Goal: Find specific page/section

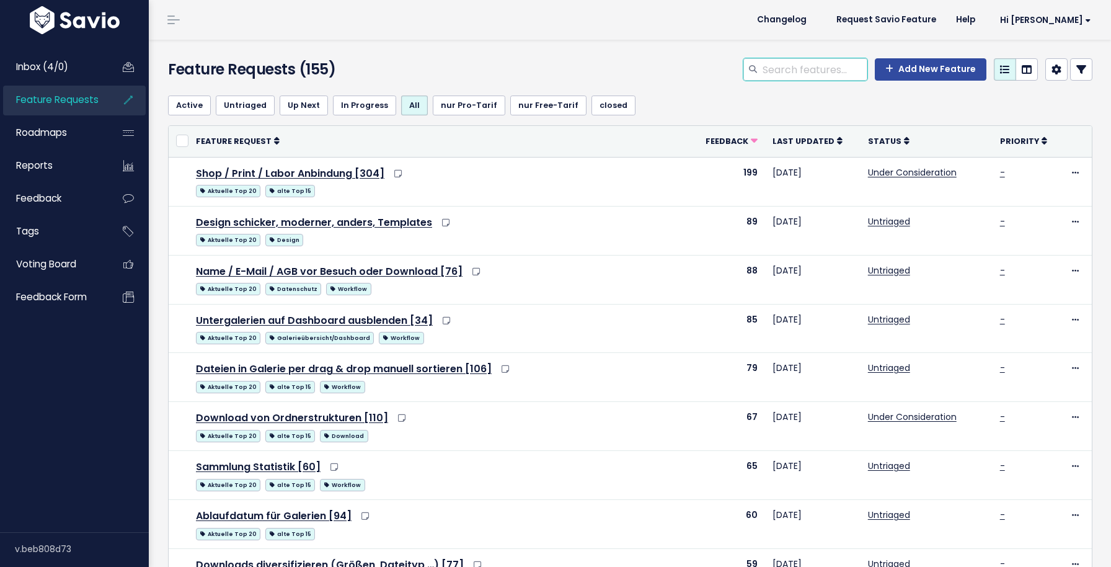
click at [814, 75] on input "search" at bounding box center [815, 69] width 106 height 22
type input "kopieren"
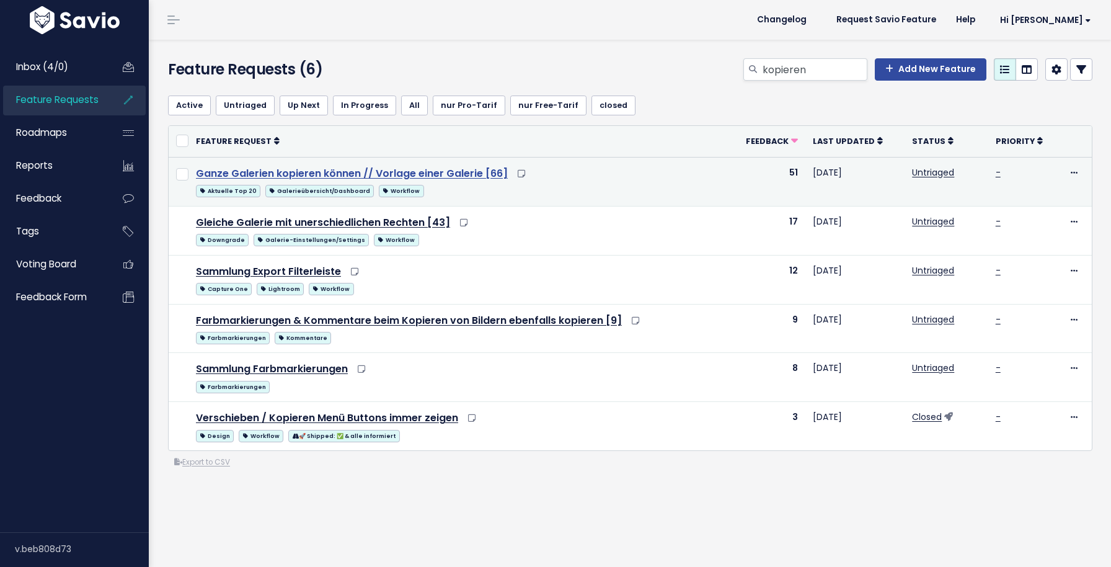
click at [364, 173] on link "Ganze Galerien kopieren können // Vorlage einer Galerie [66]" at bounding box center [352, 173] width 312 height 14
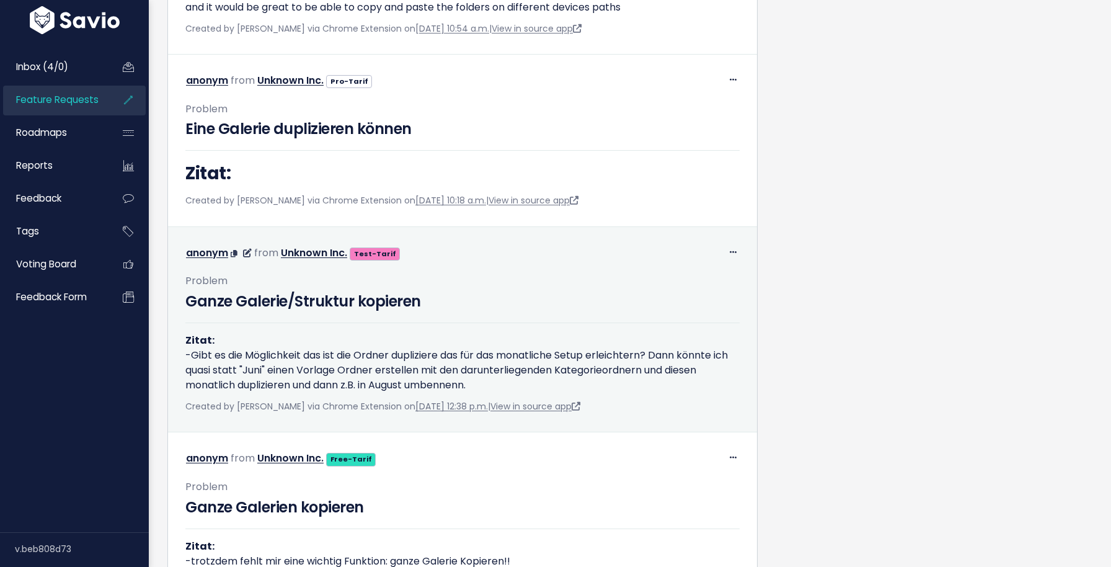
scroll to position [1158, 0]
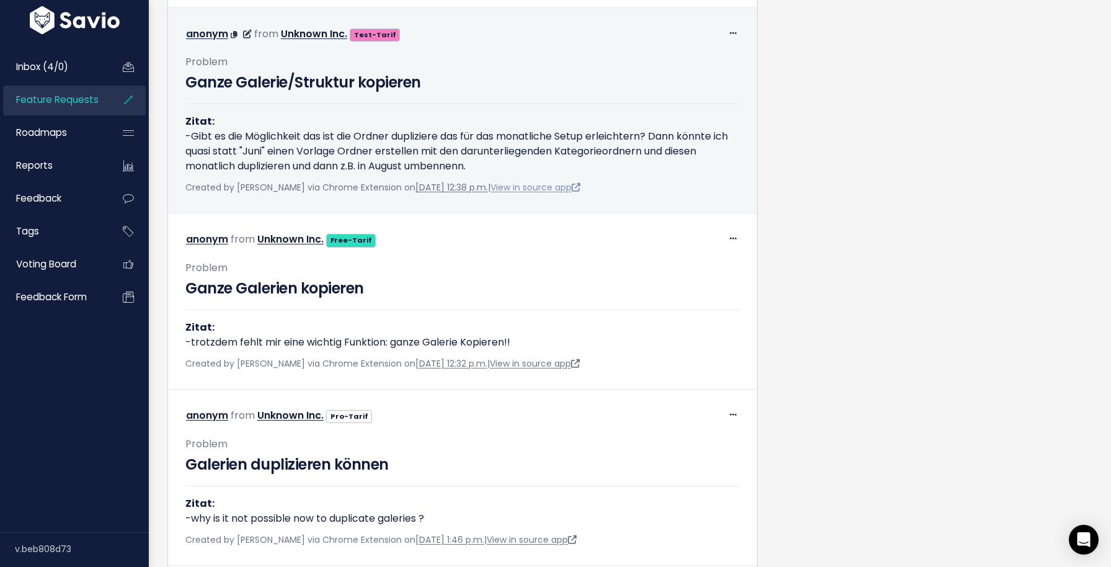
click at [557, 193] on link "View in source app" at bounding box center [536, 187] width 90 height 12
